Goal: Task Accomplishment & Management: Complete application form

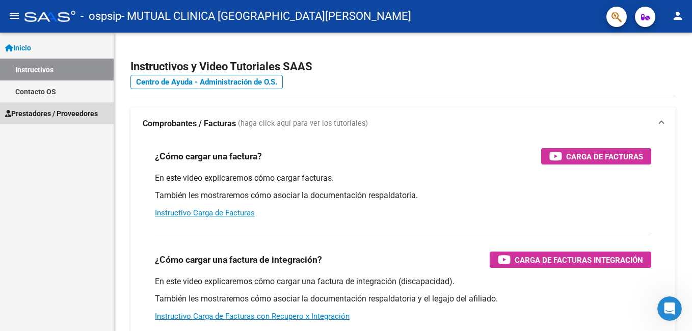
click at [60, 115] on span "Prestadores / Proveedores" at bounding box center [51, 113] width 93 height 11
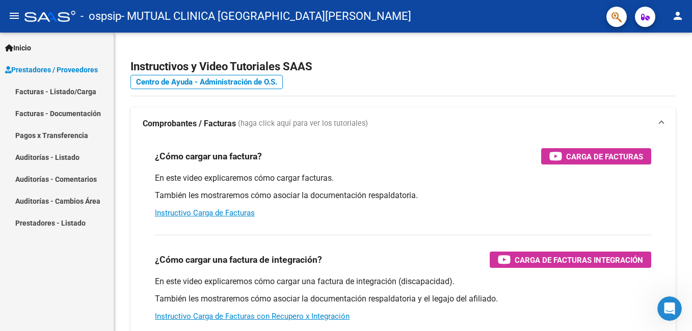
click at [64, 91] on link "Facturas - Listado/Carga" at bounding box center [57, 92] width 114 height 22
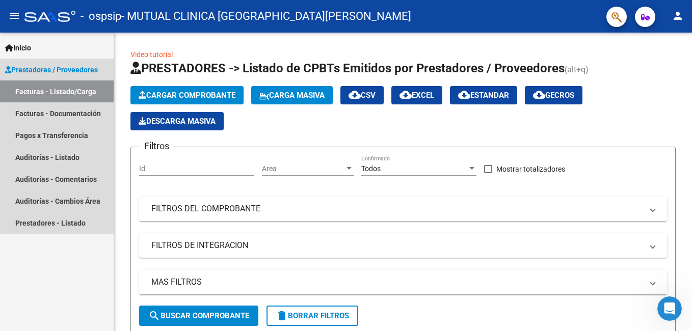
click at [25, 67] on span "Prestadores / Proveedores" at bounding box center [51, 69] width 93 height 11
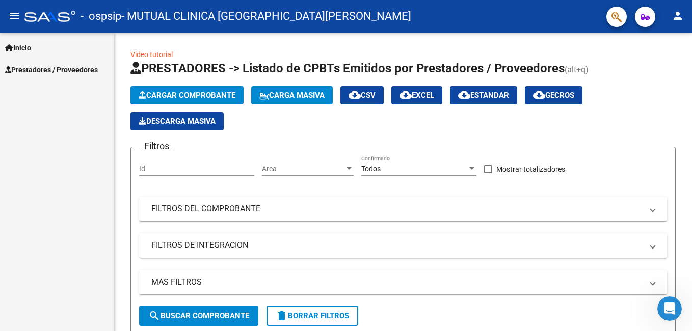
click at [29, 43] on span "Inicio" at bounding box center [18, 47] width 26 height 11
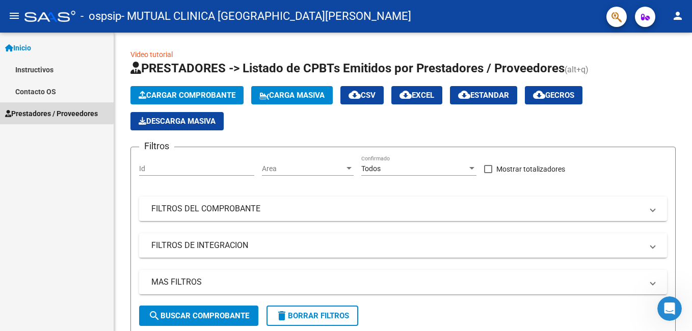
click at [40, 106] on link "Prestadores / Proveedores" at bounding box center [57, 113] width 114 height 22
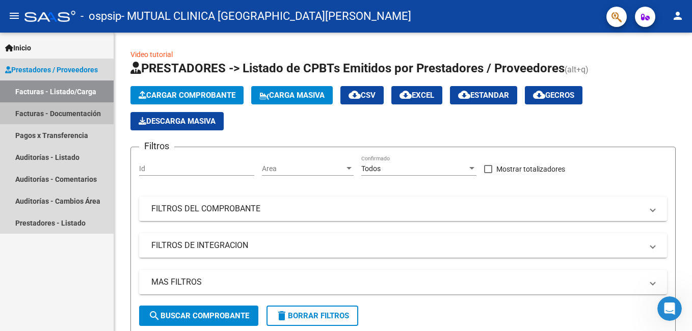
click at [50, 113] on link "Facturas - Documentación" at bounding box center [57, 113] width 114 height 22
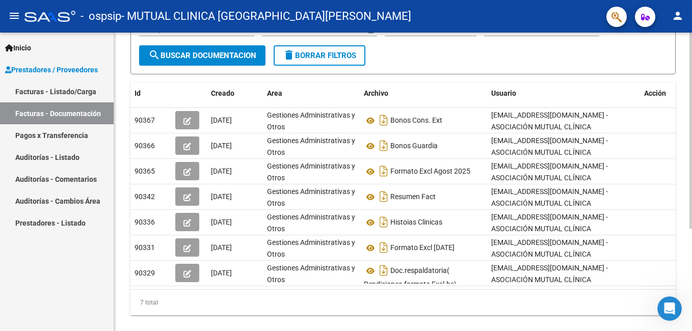
scroll to position [133, 0]
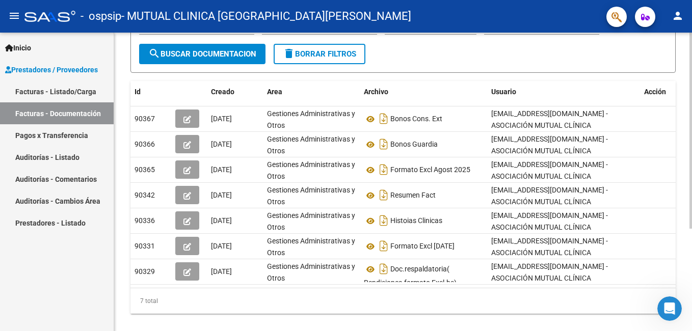
click at [688, 252] on div "PRESTADORES -> Comprobantes - Documentación Respaldatoria cloud_download Export…" at bounding box center [404, 123] width 581 height 447
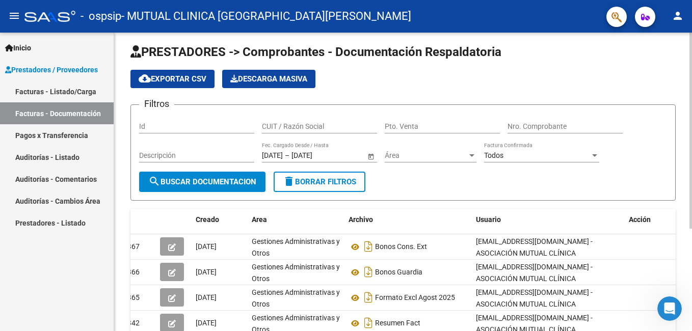
scroll to position [0, 0]
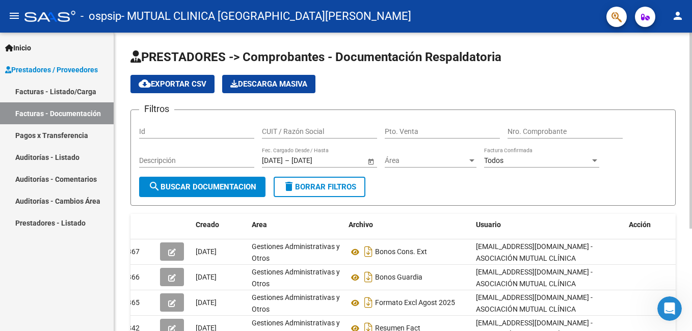
click at [692, 34] on html "menu - ospsip - MUTUAL CLINICA SANTA ROSA person Inicio Instructivos Contacto O…" at bounding box center [346, 165] width 692 height 331
click at [163, 129] on input "Id" at bounding box center [196, 131] width 115 height 9
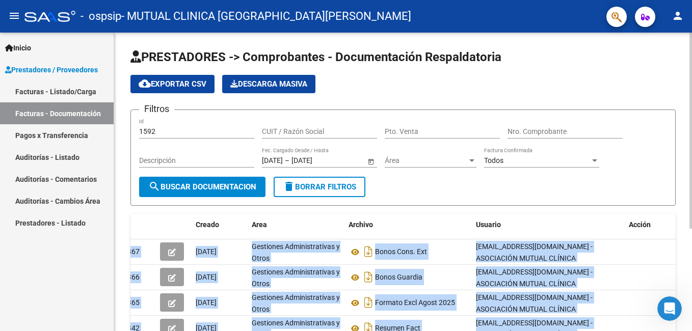
drag, startPoint x: 689, startPoint y: 219, endPoint x: 692, endPoint y: 296, distance: 77.5
click at [692, 296] on div "PRESTADORES -> Comprobantes - Documentación Respaldatoria cloud_download Export…" at bounding box center [404, 256] width 581 height 447
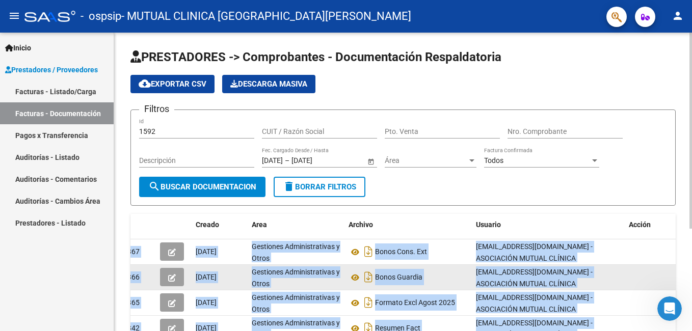
drag, startPoint x: 692, startPoint y: 296, endPoint x: 668, endPoint y: 282, distance: 27.5
click at [668, 282] on datatable-body-cell at bounding box center [650, 277] width 51 height 25
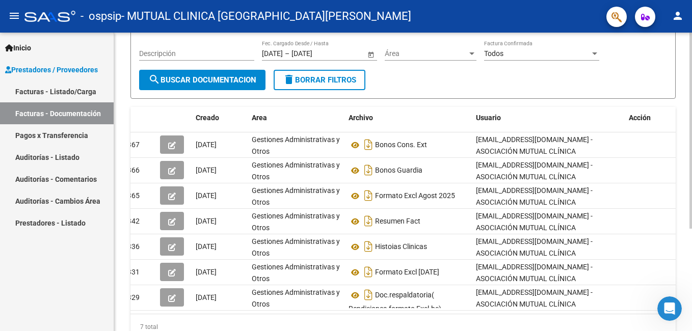
scroll to position [157, 0]
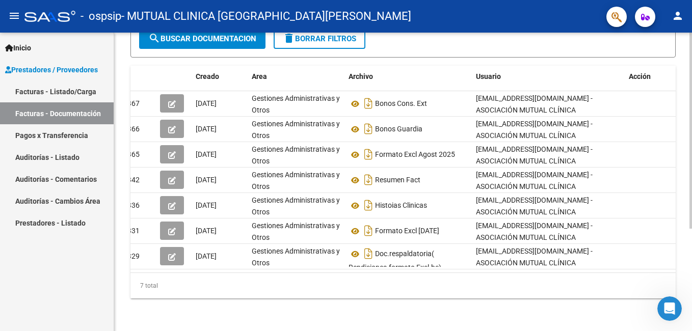
click at [690, 331] on html "menu - ospsip - MUTUAL CLINICA SANTA ROSA person Inicio Instructivos Contacto O…" at bounding box center [346, 165] width 692 height 331
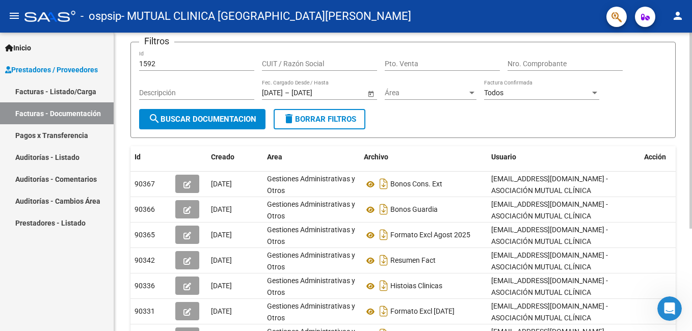
scroll to position [66, 0]
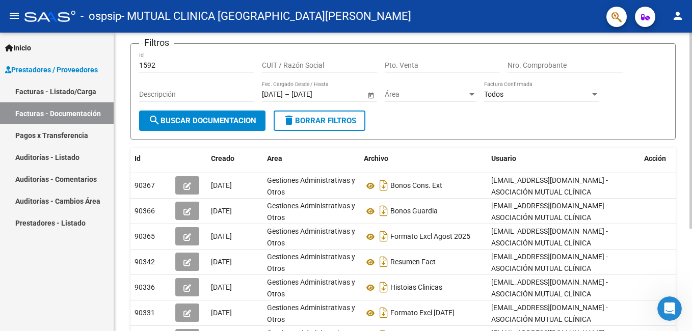
click at [692, 87] on html "menu - ospsip - MUTUAL CLINICA SANTA ROSA person Inicio Instructivos Contacto O…" at bounding box center [346, 165] width 692 height 331
click at [167, 60] on div "1592 Id" at bounding box center [196, 62] width 115 height 20
click at [166, 66] on input "1592" at bounding box center [196, 65] width 115 height 9
type input "1"
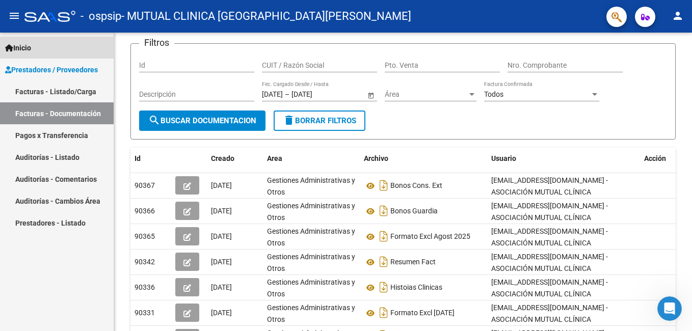
click at [22, 46] on span "Inicio" at bounding box center [18, 47] width 26 height 11
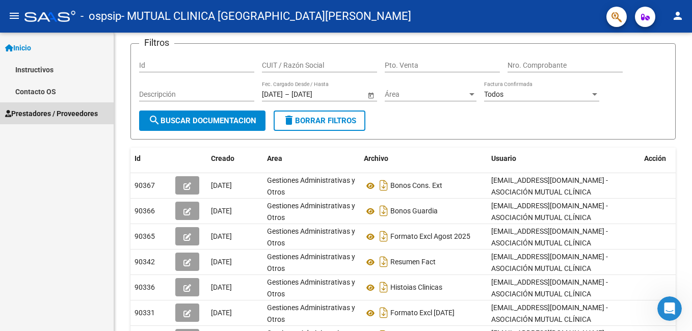
click at [72, 115] on span "Prestadores / Proveedores" at bounding box center [51, 113] width 93 height 11
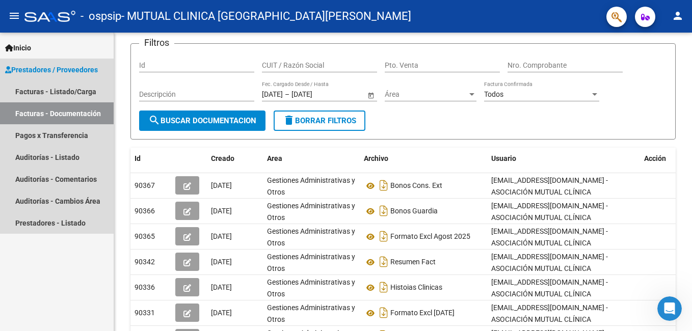
click at [33, 70] on span "Prestadores / Proveedores" at bounding box center [51, 69] width 93 height 11
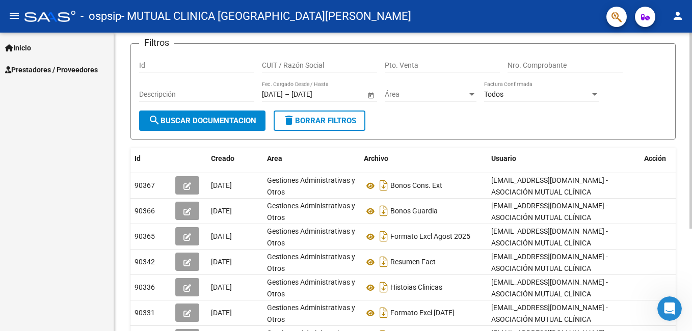
scroll to position [0, 0]
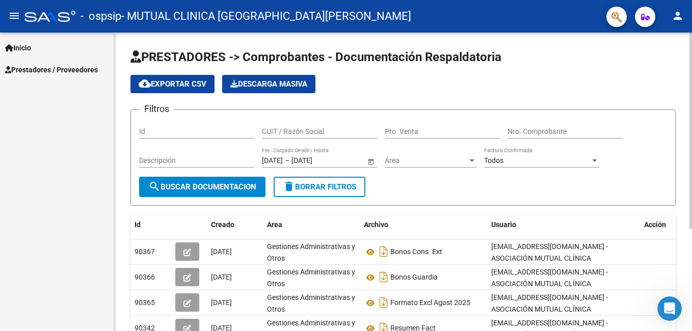
click at [692, 44] on html "menu - ospsip - MUTUAL CLINICA SANTA ROSA person Inicio Instructivos Contacto O…" at bounding box center [346, 165] width 692 height 331
click at [12, 14] on mat-icon "menu" at bounding box center [14, 16] width 12 height 12
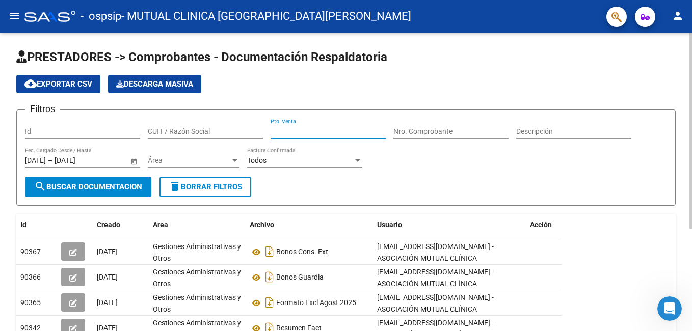
click at [373, 133] on input "Pto. Venta" at bounding box center [328, 131] width 115 height 9
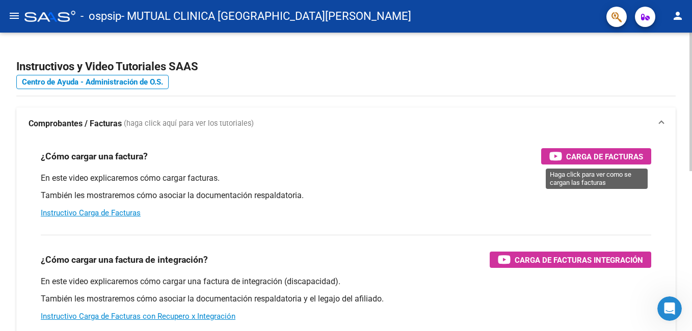
click at [590, 158] on span "Carga de Facturas" at bounding box center [604, 156] width 77 height 13
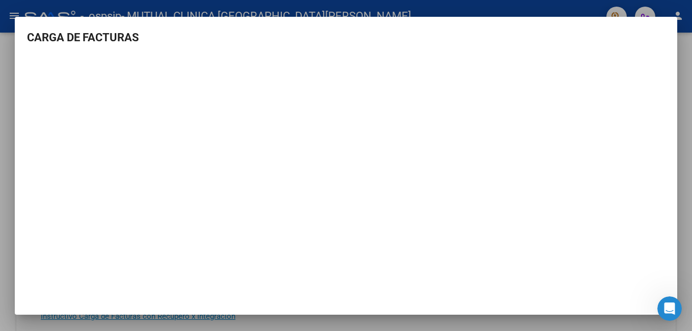
click at [354, 41] on h3 "CARGA DE FACTURAS" at bounding box center [346, 37] width 638 height 17
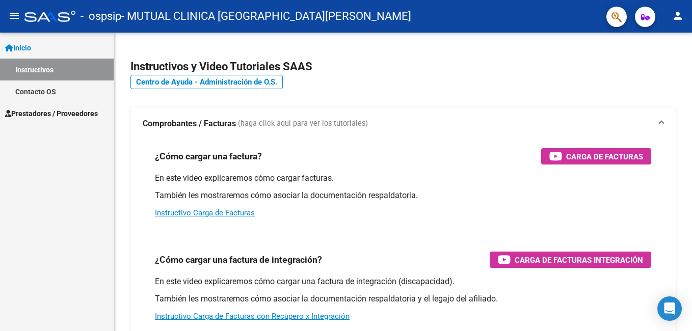
click at [50, 108] on span "Prestadores / Proveedores" at bounding box center [51, 113] width 93 height 11
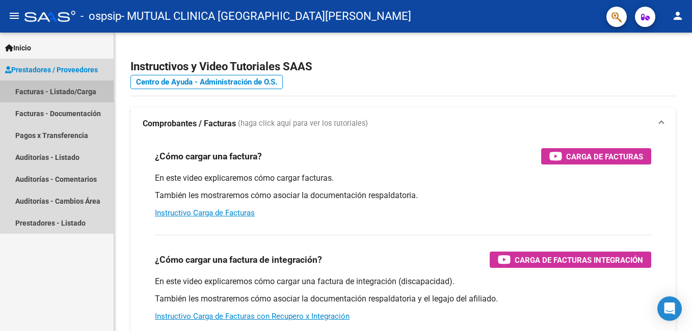
click at [58, 91] on link "Facturas - Listado/Carga" at bounding box center [57, 92] width 114 height 22
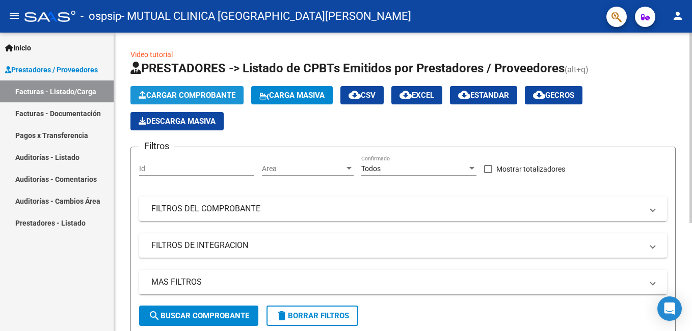
click at [175, 94] on span "Cargar Comprobante" at bounding box center [187, 95] width 97 height 9
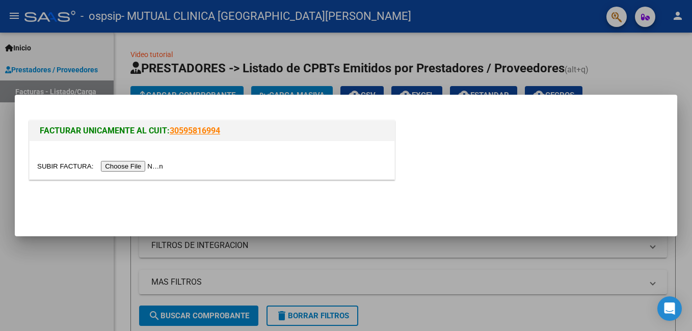
click at [191, 129] on link "30595816994" at bounding box center [195, 131] width 50 height 10
click at [125, 166] on input "file" at bounding box center [101, 166] width 129 height 11
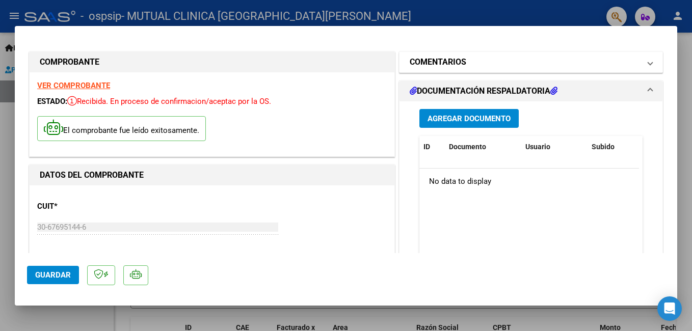
click at [623, 61] on mat-panel-title "COMENTARIOS" at bounding box center [525, 62] width 230 height 12
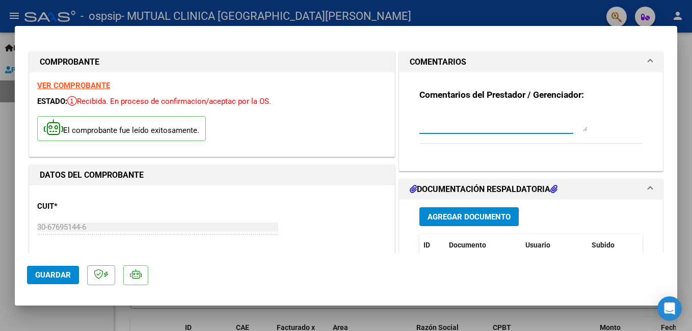
click at [534, 124] on textarea at bounding box center [504, 121] width 168 height 20
type textarea "fact [DATE] ambulatoria"
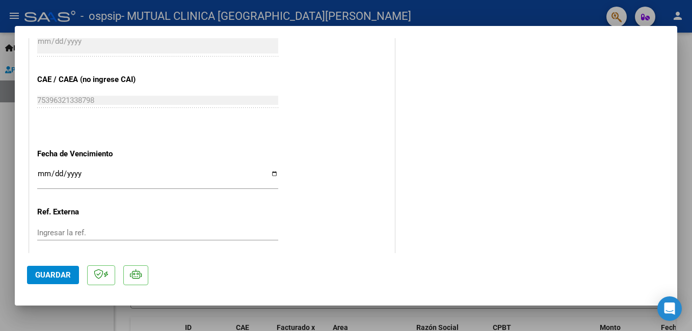
scroll to position [547, 0]
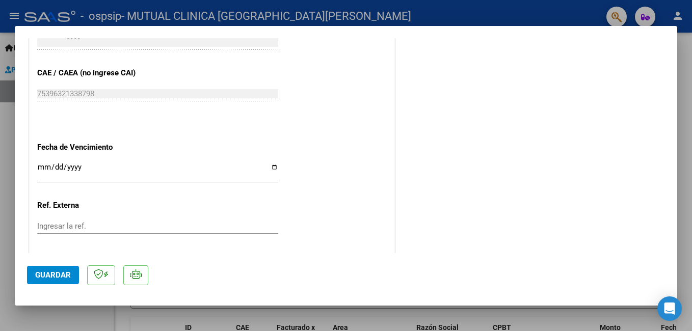
click at [271, 167] on input "Ingresar la fecha" at bounding box center [157, 171] width 241 height 16
type input "[DATE]"
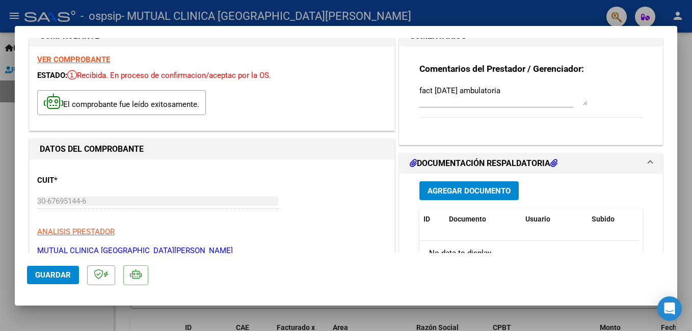
scroll to position [0, 0]
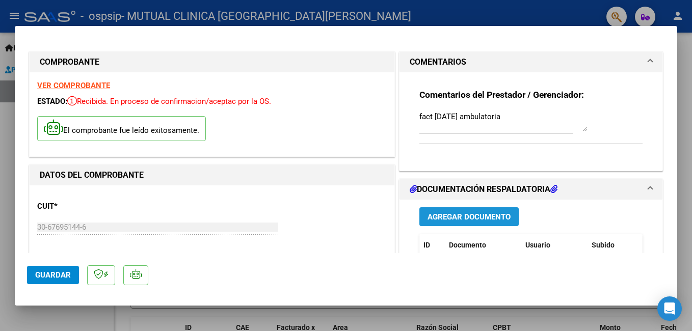
click at [464, 215] on span "Agregar Documento" at bounding box center [469, 217] width 83 height 9
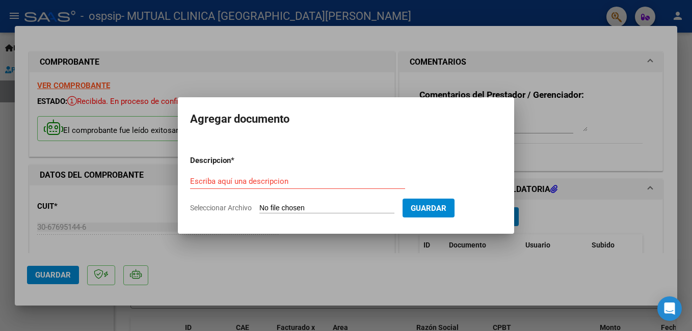
click at [340, 265] on div at bounding box center [346, 165] width 692 height 331
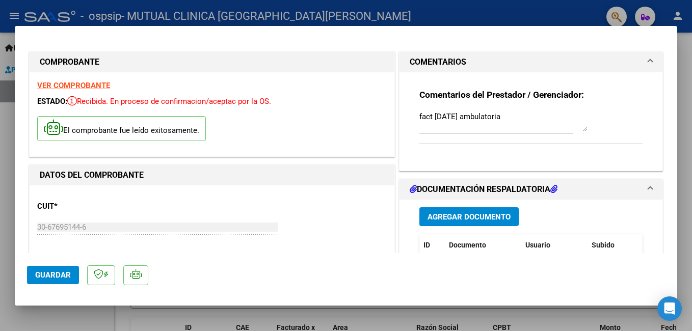
click at [552, 187] on icon at bounding box center [554, 189] width 7 height 8
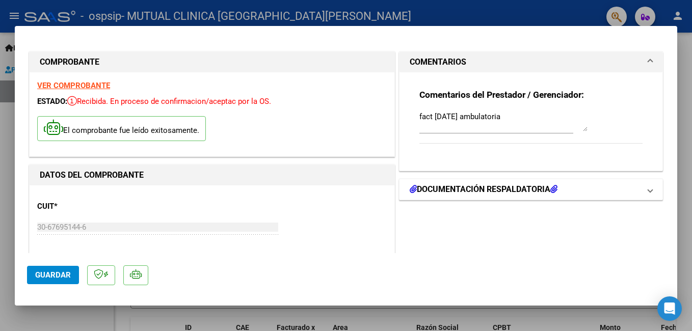
click at [640, 187] on span "DOCUMENTACIÓN RESPALDATORIA" at bounding box center [529, 190] width 239 height 12
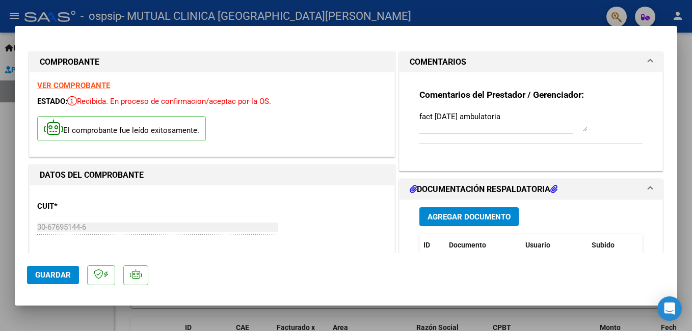
click at [475, 215] on span "Agregar Documento" at bounding box center [469, 217] width 83 height 9
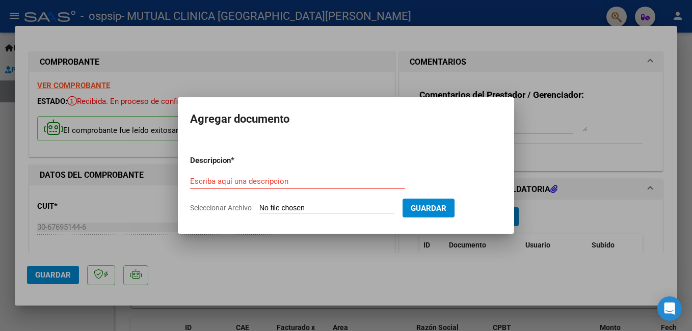
click at [379, 206] on input "Seleccionar Archivo" at bounding box center [326, 209] width 135 height 10
type input "C:\fakepath\SOPORTE AMB [DATE] PLAN UNICO.xlsx"
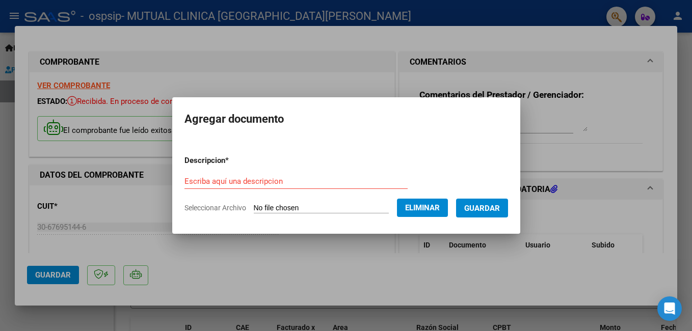
click at [485, 212] on span "Guardar" at bounding box center [482, 208] width 36 height 9
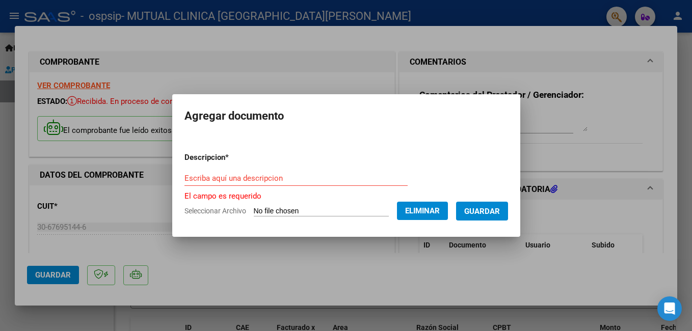
click at [222, 178] on input "Escriba aquí una descripcion" at bounding box center [296, 178] width 223 height 9
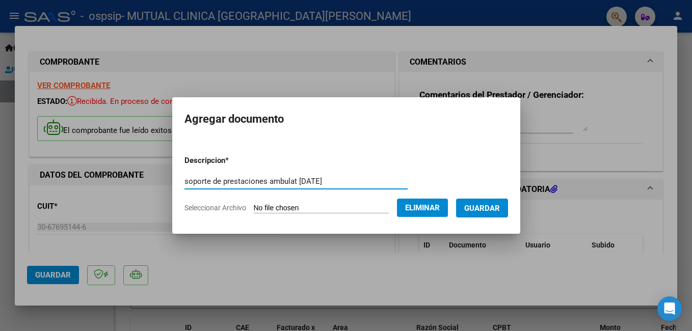
type input "soporte de prestaciones ambulat [DATE]"
click at [498, 211] on span "Guardar" at bounding box center [482, 208] width 36 height 9
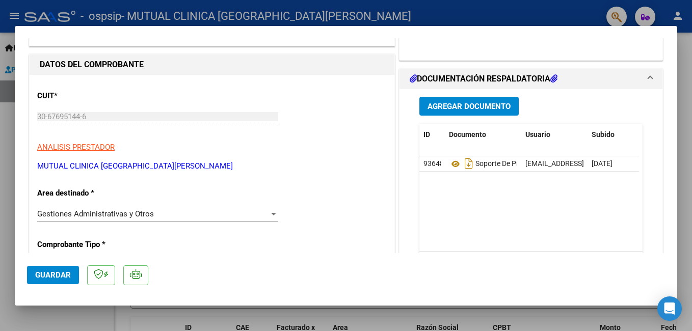
scroll to position [115, 0]
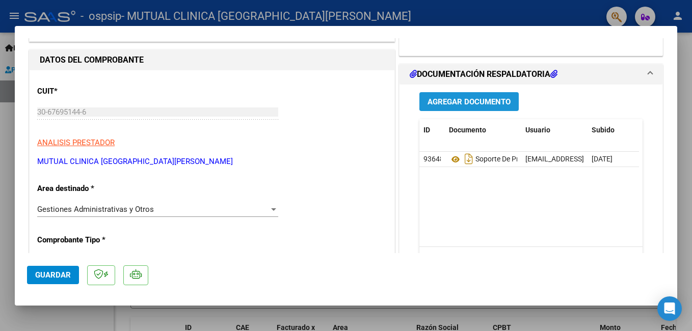
click at [482, 100] on span "Agregar Documento" at bounding box center [469, 101] width 83 height 9
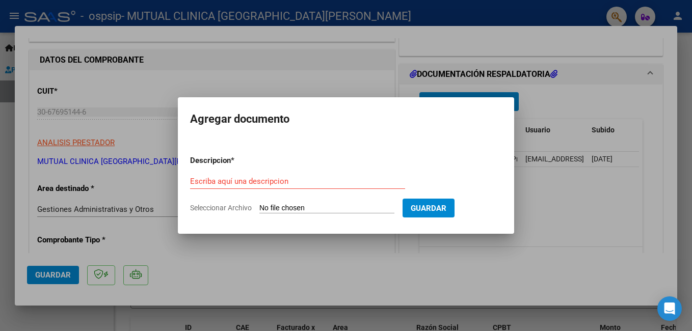
click at [340, 207] on input "Seleccionar Archivo" at bounding box center [326, 209] width 135 height 10
type input "C:\fakepath\BONOS AMB [DATE] OSPSIP.pdf"
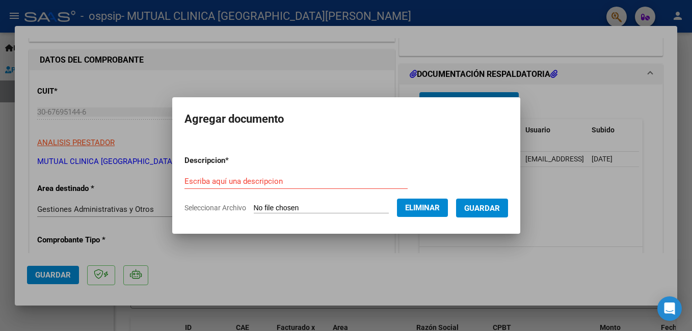
click at [262, 178] on input "Escriba aquí una descripcion" at bounding box center [296, 181] width 223 height 9
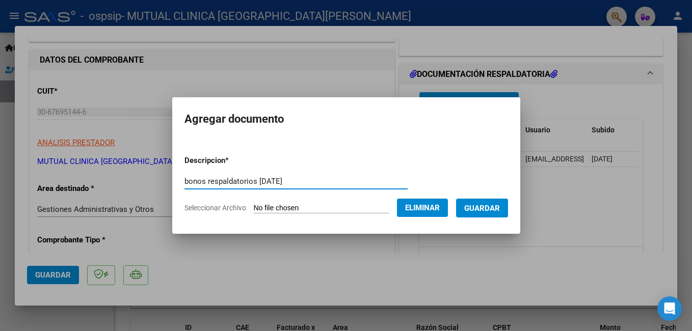
type input "bonos respaldatorios [DATE]"
click at [500, 210] on span "Guardar" at bounding box center [482, 208] width 36 height 9
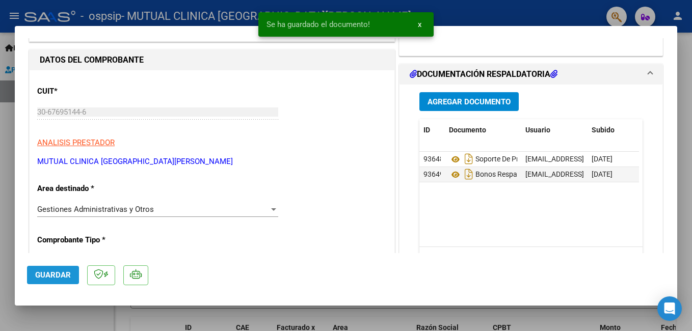
click at [61, 275] on span "Guardar" at bounding box center [53, 275] width 36 height 9
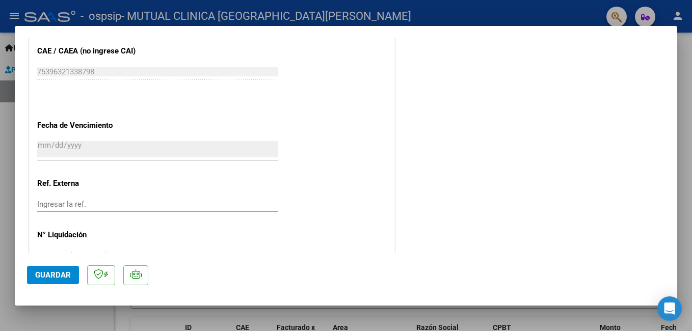
scroll to position [599, 0]
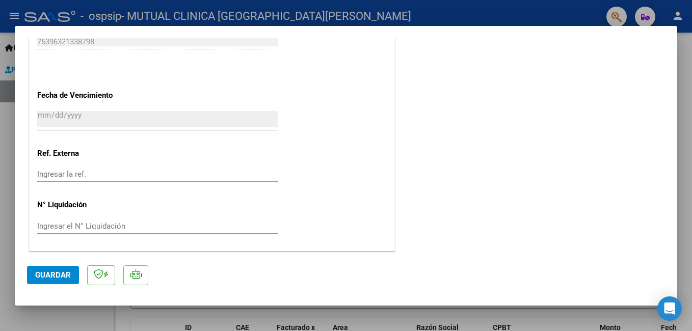
click at [42, 274] on span "Guardar" at bounding box center [53, 275] width 36 height 9
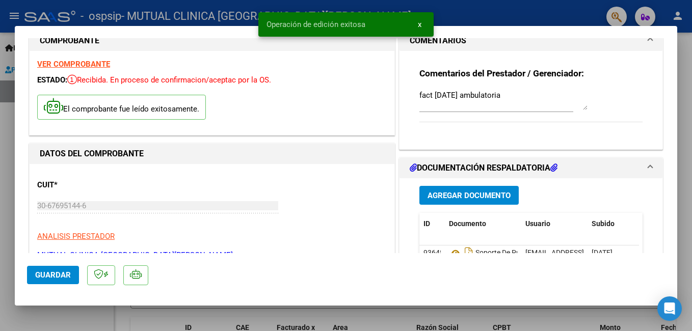
scroll to position [15, 0]
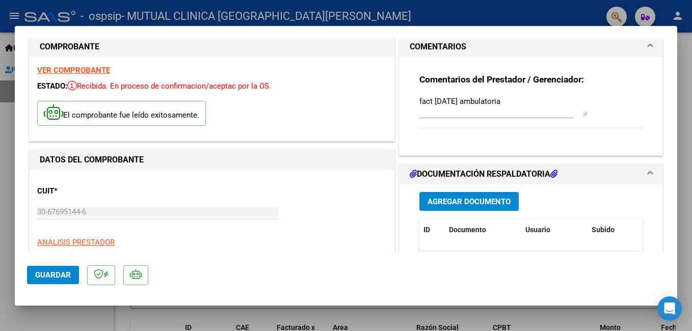
click at [63, 68] on strong "VER COMPROBANTE" at bounding box center [73, 70] width 73 height 9
click at [306, 11] on div at bounding box center [346, 165] width 692 height 331
type input "$ 0,00"
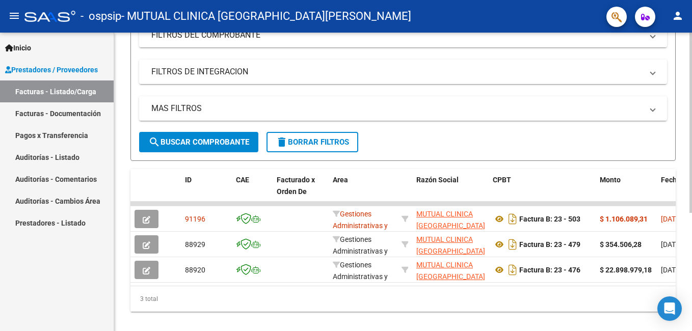
scroll to position [174, 0]
click at [692, 289] on html "menu - ospsip - MUTUAL CLINICA SANTA [PERSON_NAME] person Inicio Instructivos C…" at bounding box center [346, 165] width 692 height 331
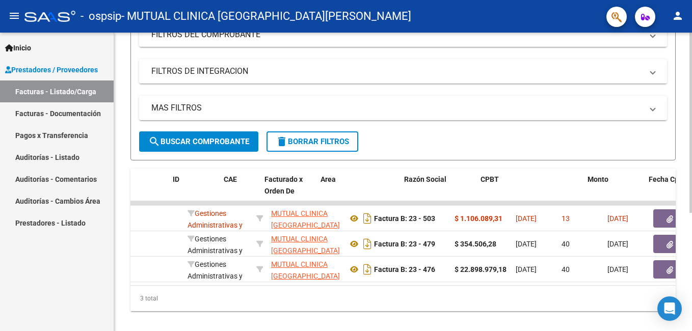
scroll to position [0, 0]
